Goal: Task Accomplishment & Management: Use online tool/utility

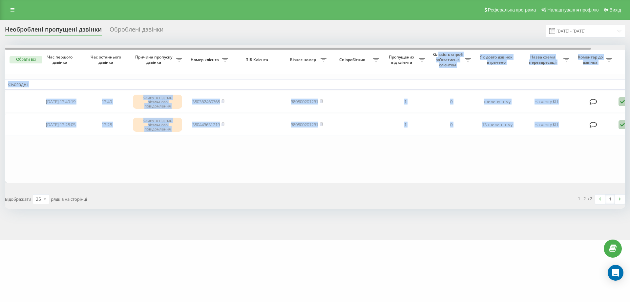
click at [438, 50] on div "Обрати всі Час першого дзвінка Час останнього дзвінка Причина пропуску дзвінка …" at bounding box center [315, 113] width 620 height 137
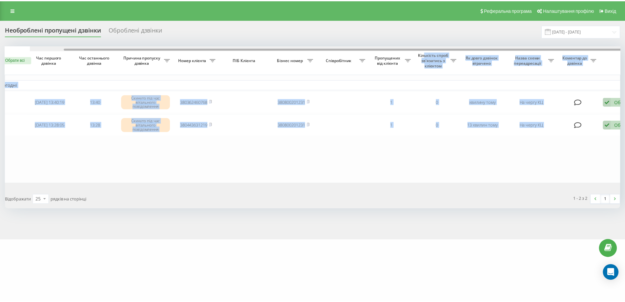
scroll to position [0, 36]
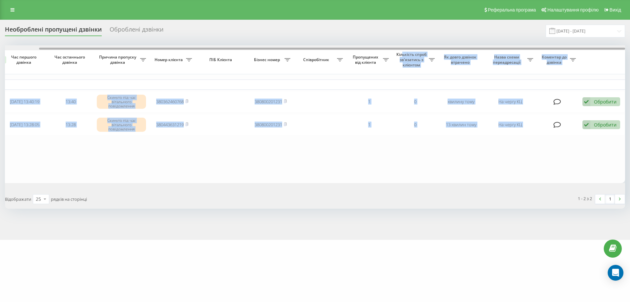
drag, startPoint x: 439, startPoint y: 48, endPoint x: 553, endPoint y: 47, distance: 113.5
click at [551, 47] on div at bounding box center [315, 47] width 620 height 5
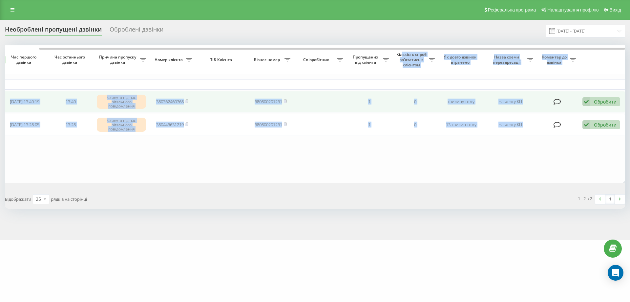
click at [583, 102] on icon at bounding box center [586, 101] width 8 height 9
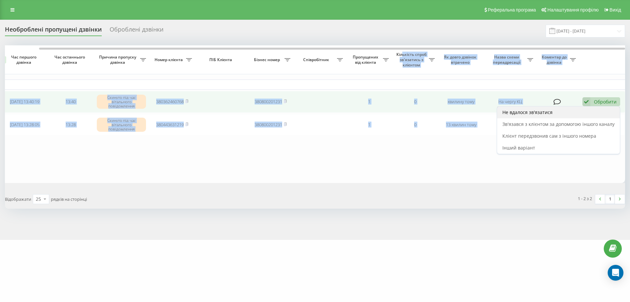
click at [532, 109] on span "Не вдалося зв'язатися" at bounding box center [527, 112] width 50 height 6
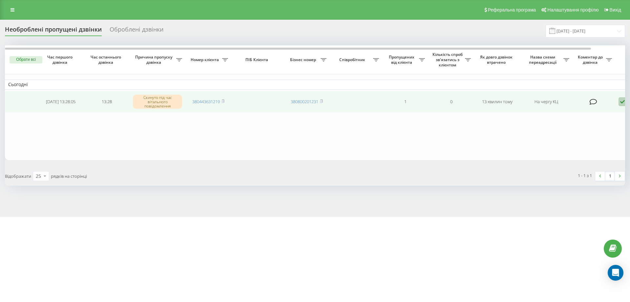
click at [619, 100] on icon at bounding box center [622, 101] width 8 height 9
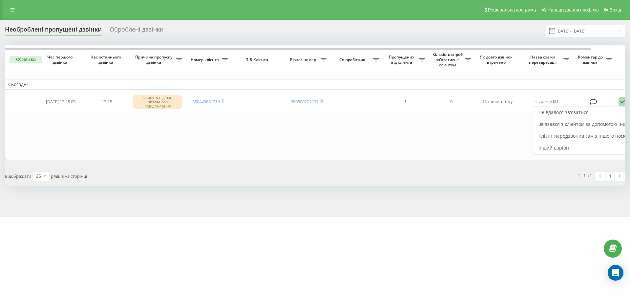
click at [594, 111] on div "Не вдалося зв'язатися" at bounding box center [594, 112] width 123 height 12
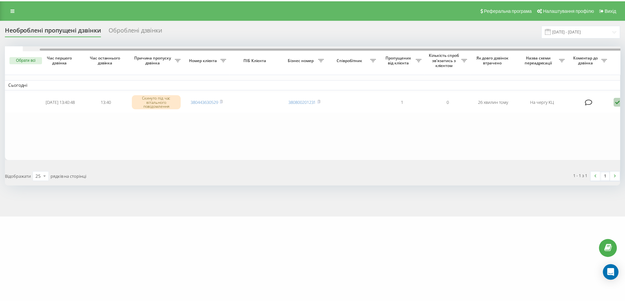
scroll to position [0, 36]
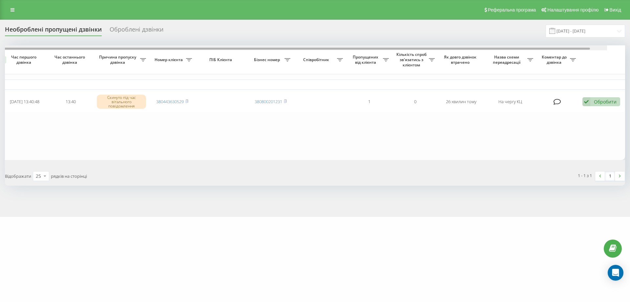
drag, startPoint x: 565, startPoint y: 48, endPoint x: 630, endPoint y: 50, distance: 65.0
click at [630, 48] on div "Необроблені пропущені дзвінки Оброблені дзвінки 19.09.2025 - 20.09.2025 Обрати …" at bounding box center [315, 118] width 630 height 197
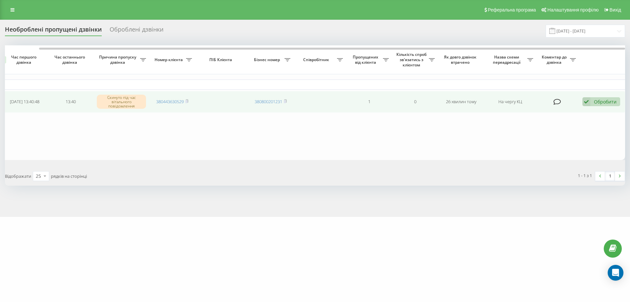
click at [614, 97] on div "Обробити Не вдалося зв'язатися Зв'язався з клієнтом за допомогою іншого каналу …" at bounding box center [601, 101] width 38 height 9
click at [583, 112] on div "Не вдалося зв'язатися" at bounding box center [558, 112] width 123 height 12
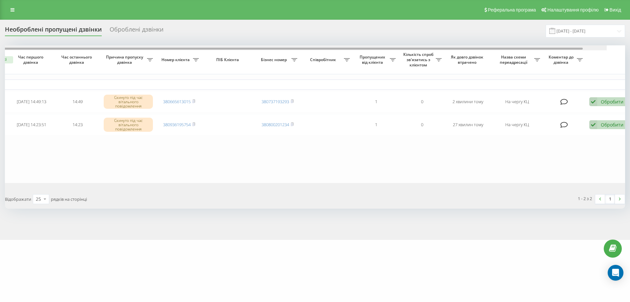
scroll to position [0, 36]
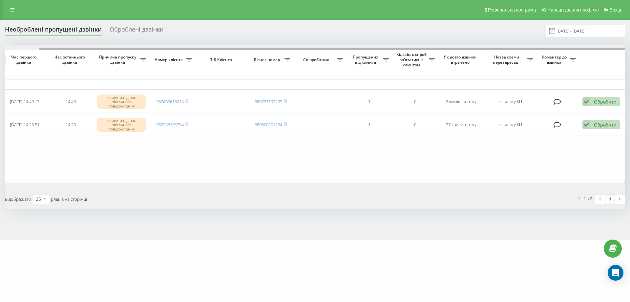
drag, startPoint x: 519, startPoint y: 49, endPoint x: 590, endPoint y: 55, distance: 70.8
click at [589, 48] on div at bounding box center [332, 49] width 586 height 2
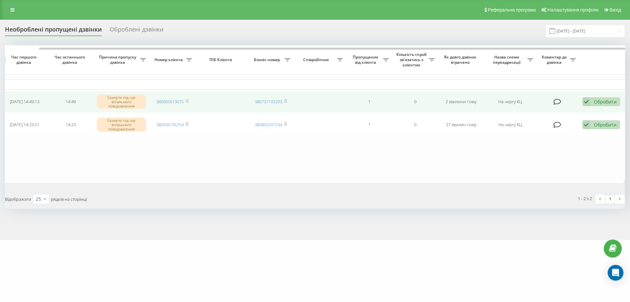
click at [597, 101] on div "Обробити" at bounding box center [605, 101] width 23 height 6
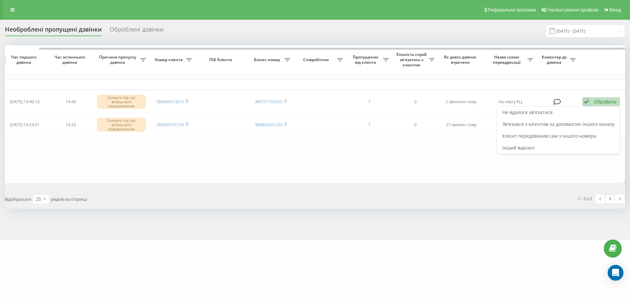
click at [588, 111] on div "Не вдалося зв'язатися" at bounding box center [558, 112] width 123 height 12
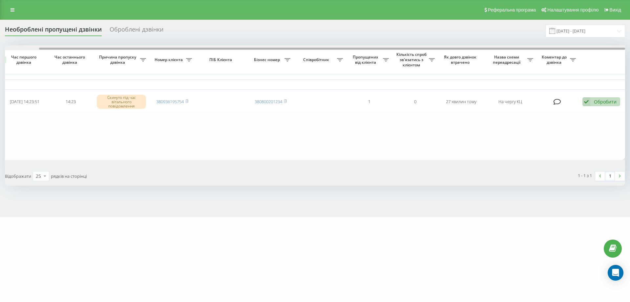
drag, startPoint x: 536, startPoint y: 50, endPoint x: 615, endPoint y: 50, distance: 79.4
click at [615, 50] on div at bounding box center [315, 47] width 620 height 5
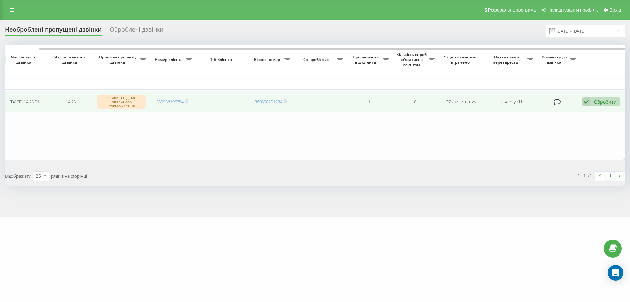
click at [603, 102] on div "Обробити" at bounding box center [605, 101] width 23 height 6
click at [579, 113] on div "Не вдалося зв'язатися" at bounding box center [558, 112] width 123 height 12
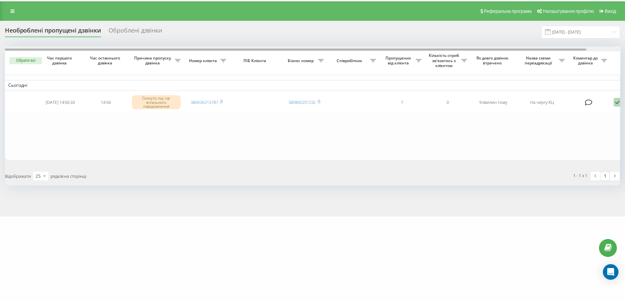
scroll to position [0, 36]
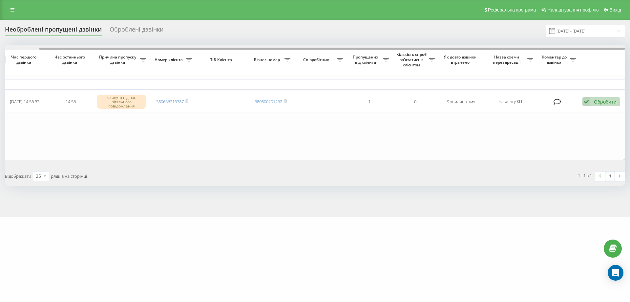
drag, startPoint x: 423, startPoint y: 46, endPoint x: 472, endPoint y: 49, distance: 49.0
click at [461, 48] on div at bounding box center [315, 47] width 620 height 5
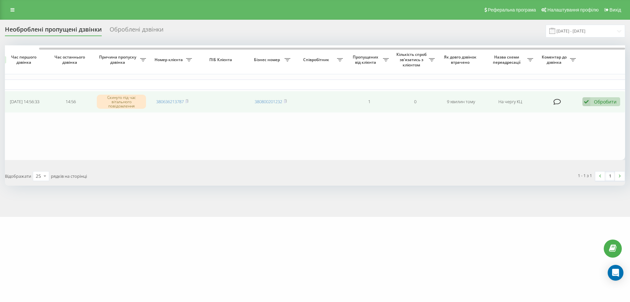
click at [587, 99] on icon at bounding box center [586, 101] width 8 height 9
click at [580, 112] on div "Не вдалося зв'язатися" at bounding box center [558, 112] width 123 height 12
